Goal: Transaction & Acquisition: Purchase product/service

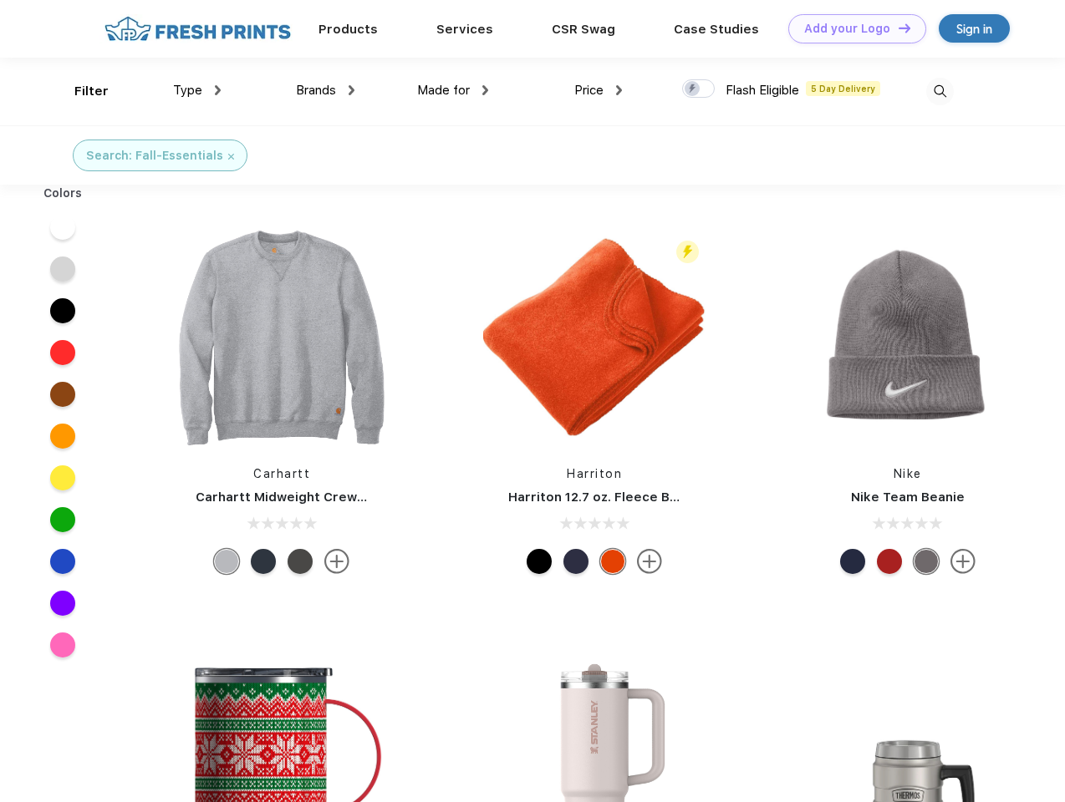
scroll to position [1, 0]
click at [851, 28] on link "Add your Logo Design Tool" at bounding box center [857, 28] width 138 height 29
click at [0, 0] on div "Design Tool" at bounding box center [0, 0] width 0 height 0
click at [897, 28] on link "Add your Logo Design Tool" at bounding box center [857, 28] width 138 height 29
click at [80, 91] on div "Filter" at bounding box center [91, 91] width 34 height 19
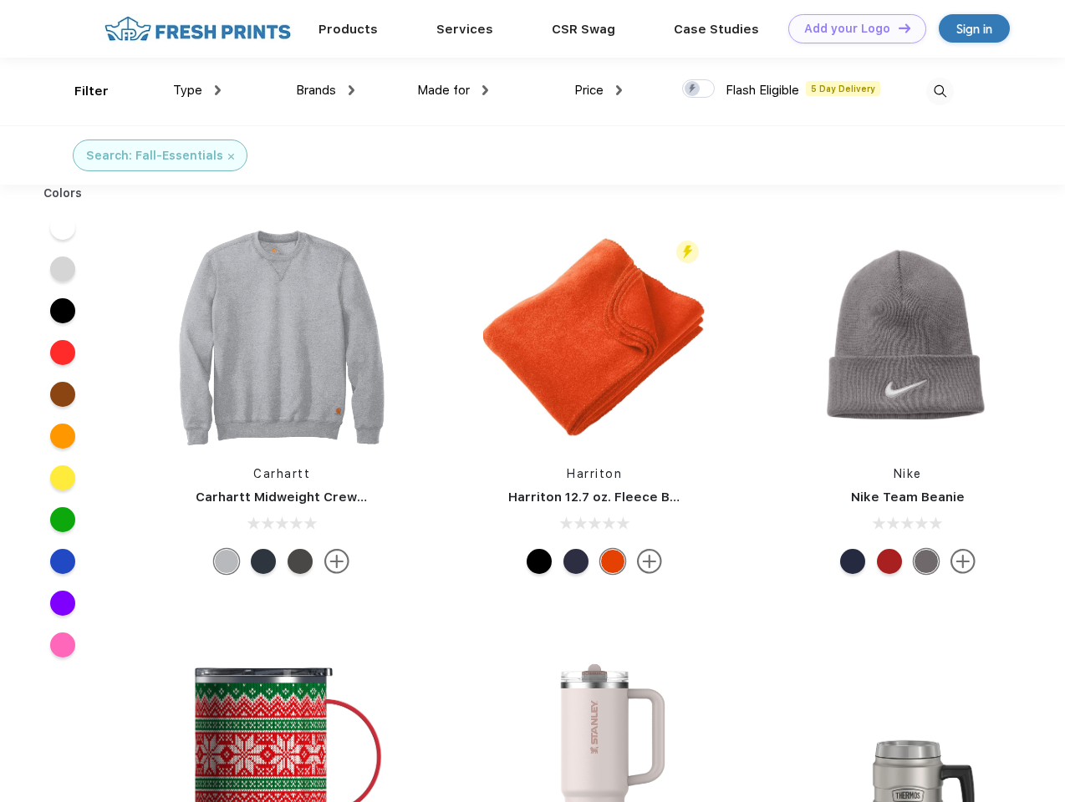
click at [197, 90] on span "Type" at bounding box center [187, 90] width 29 height 15
click at [325, 90] on span "Brands" at bounding box center [316, 90] width 40 height 15
click at [453, 90] on span "Made for" at bounding box center [443, 90] width 53 height 15
click at [598, 90] on span "Price" at bounding box center [588, 90] width 29 height 15
click at [699, 89] on div at bounding box center [698, 88] width 33 height 18
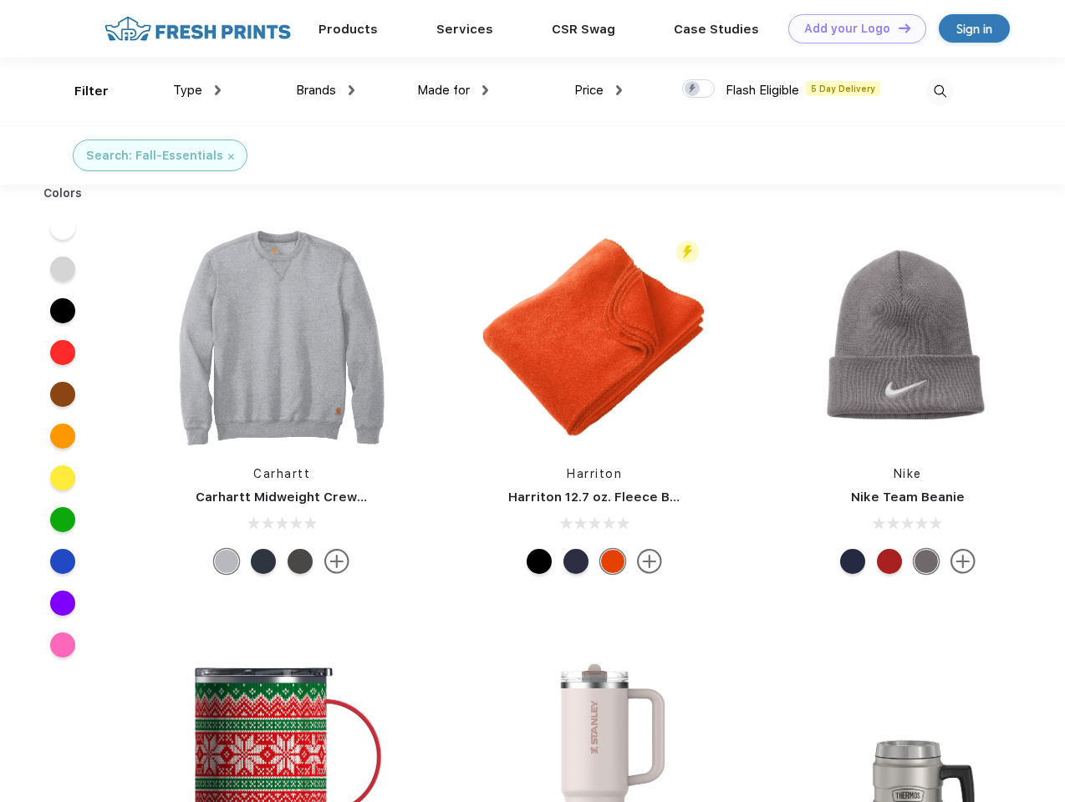
click at [693, 89] on input "checkbox" at bounding box center [687, 84] width 11 height 11
click at [939, 91] on img at bounding box center [940, 92] width 28 height 28
